Goal: Task Accomplishment & Management: Use online tool/utility

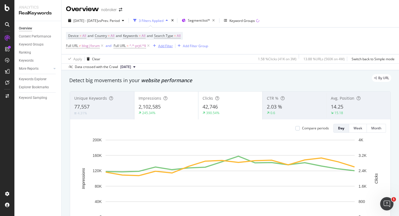
click at [167, 45] on div "Add Filter" at bounding box center [165, 46] width 15 height 5
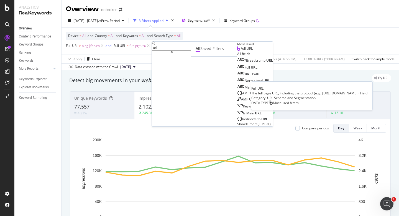
type input "url"
click at [237, 51] on div "Full URL" at bounding box center [245, 48] width 16 height 4
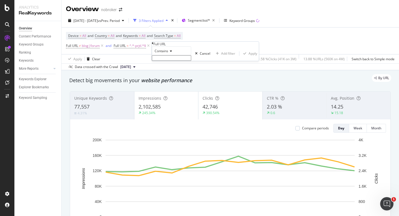
click at [171, 61] on input "text" at bounding box center [171, 58] width 39 height 6
type input "sale"
click at [249, 57] on div "Apply" at bounding box center [253, 55] width 9 height 5
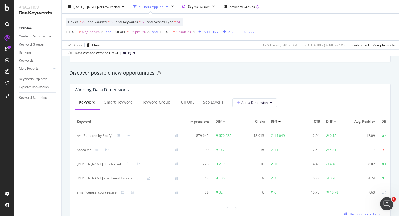
scroll to position [469, 0]
